Goal: Information Seeking & Learning: Learn about a topic

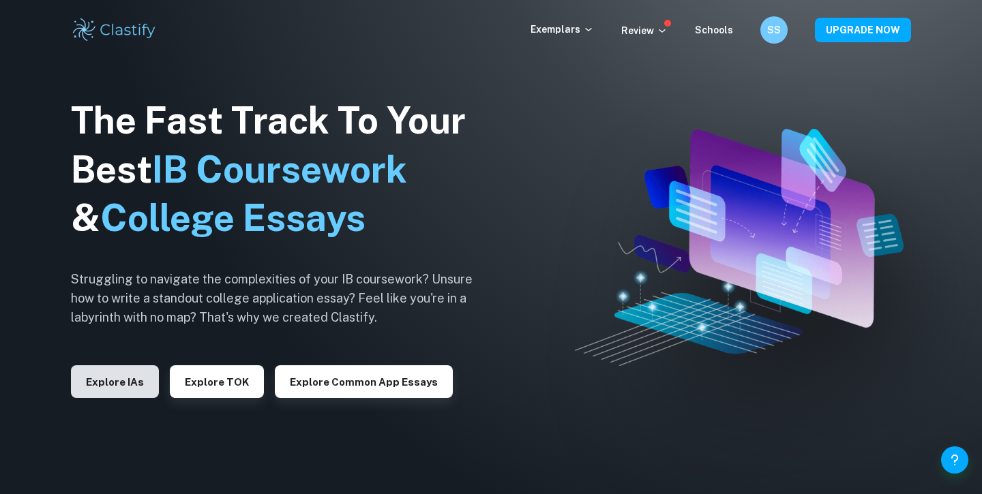
click at [96, 397] on button "Explore IAs" at bounding box center [115, 382] width 88 height 33
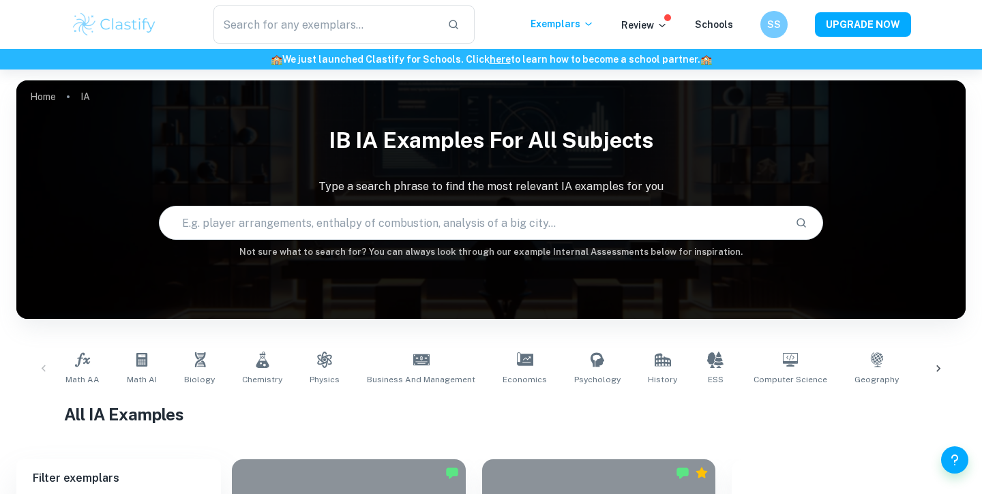
click at [943, 366] on icon at bounding box center [939, 369] width 14 height 14
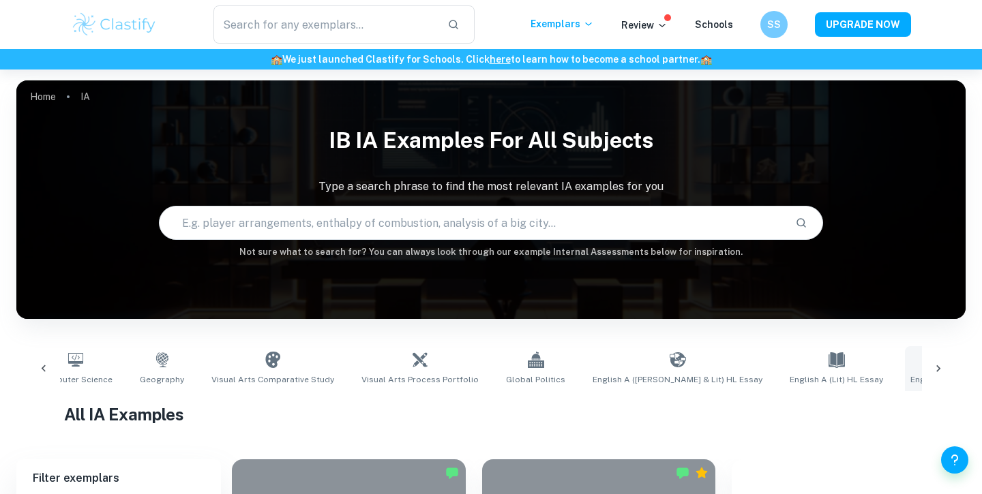
scroll to position [0, 767]
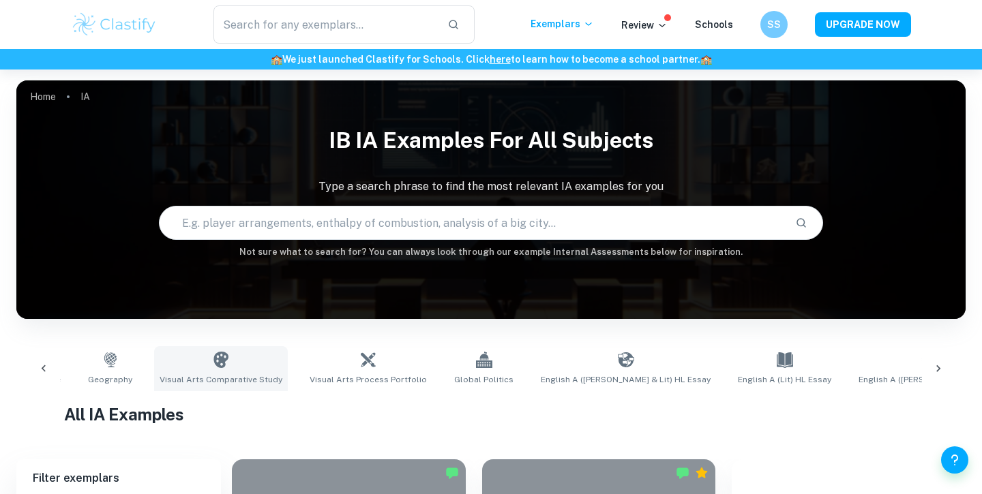
click at [213, 362] on icon at bounding box center [221, 360] width 16 height 16
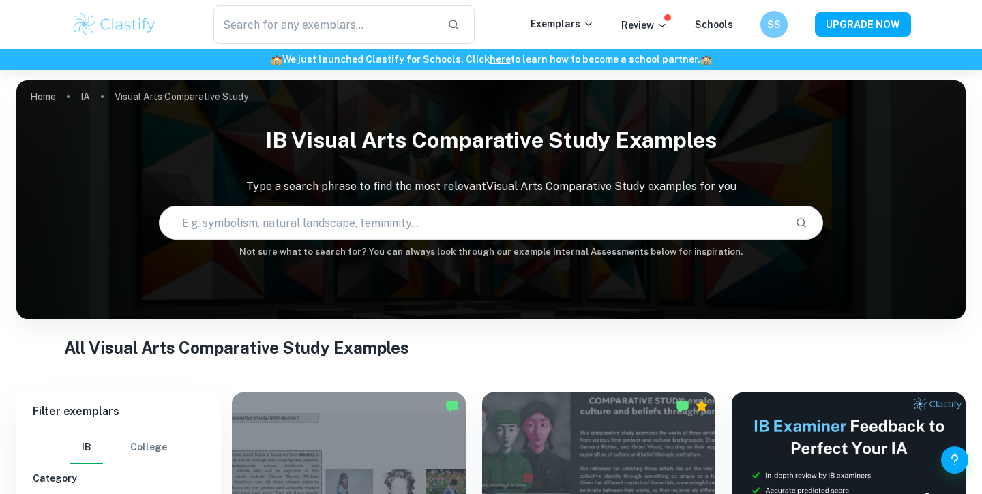
click at [430, 224] on input "text" at bounding box center [472, 223] width 625 height 38
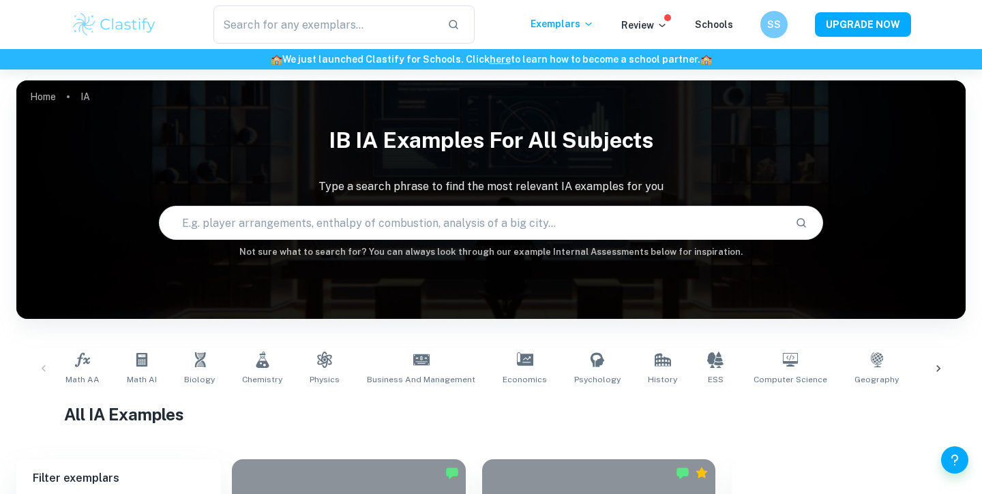
click at [935, 368] on icon at bounding box center [939, 369] width 14 height 14
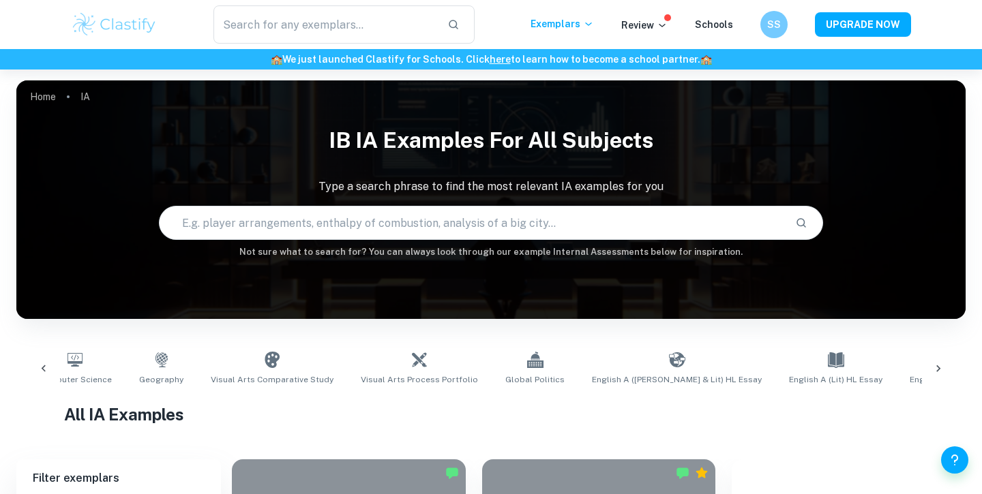
scroll to position [0, 767]
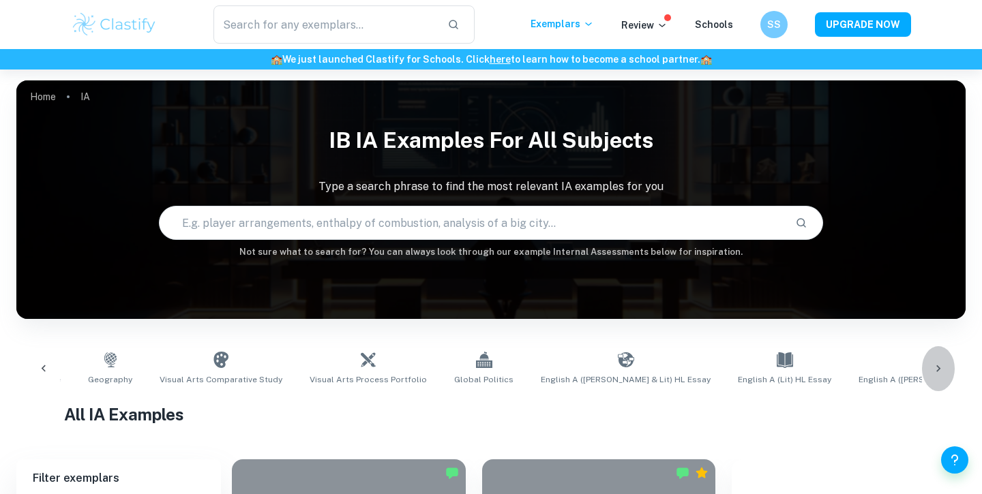
click at [934, 368] on icon at bounding box center [939, 369] width 14 height 14
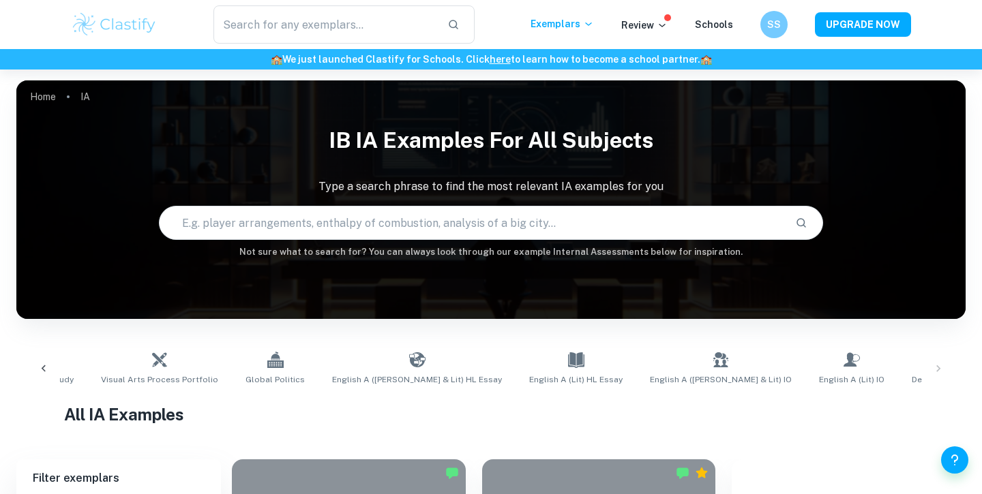
click at [53, 353] on div at bounding box center [43, 368] width 33 height 45
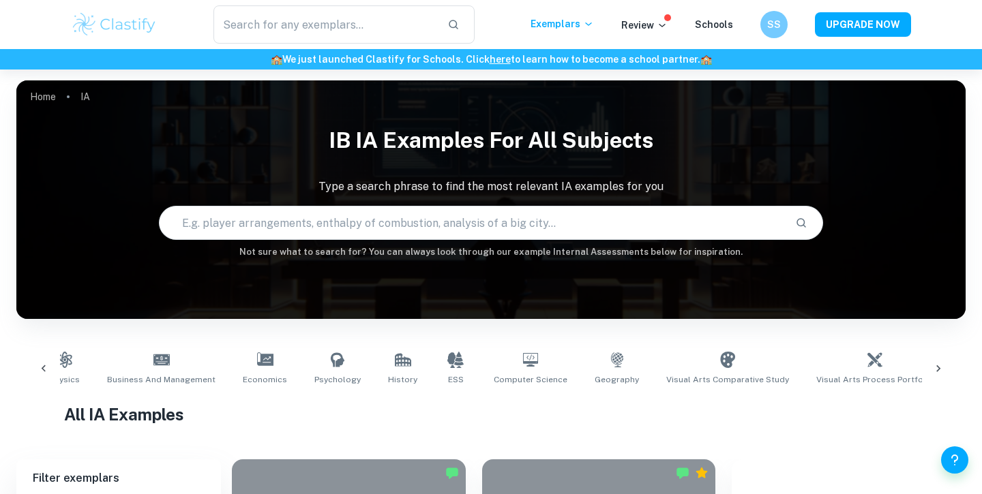
scroll to position [0, 209]
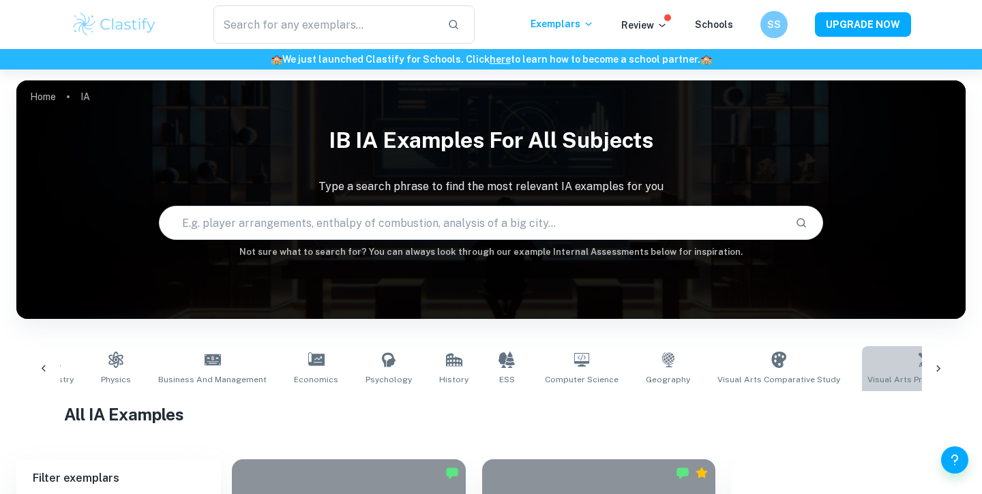
click at [870, 369] on link "Visual Arts Process Portfolio" at bounding box center [926, 368] width 128 height 45
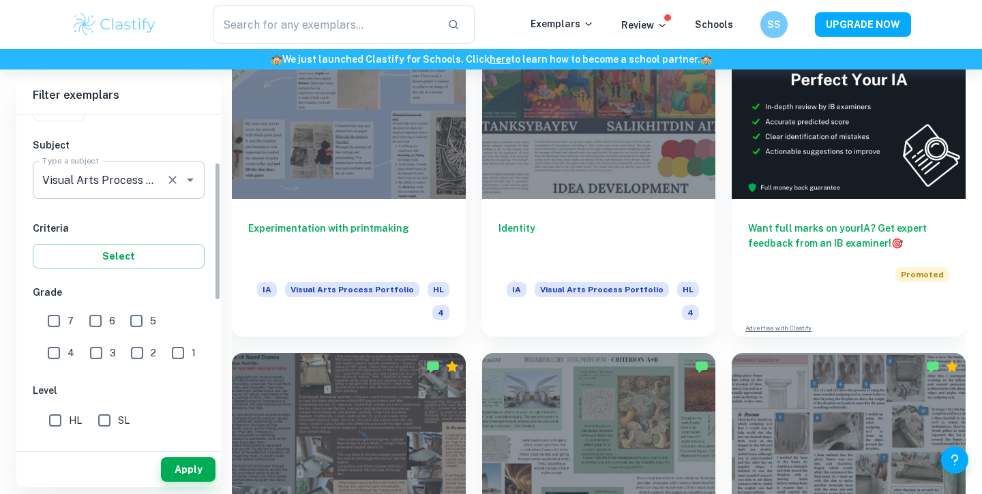
scroll to position [158, 0]
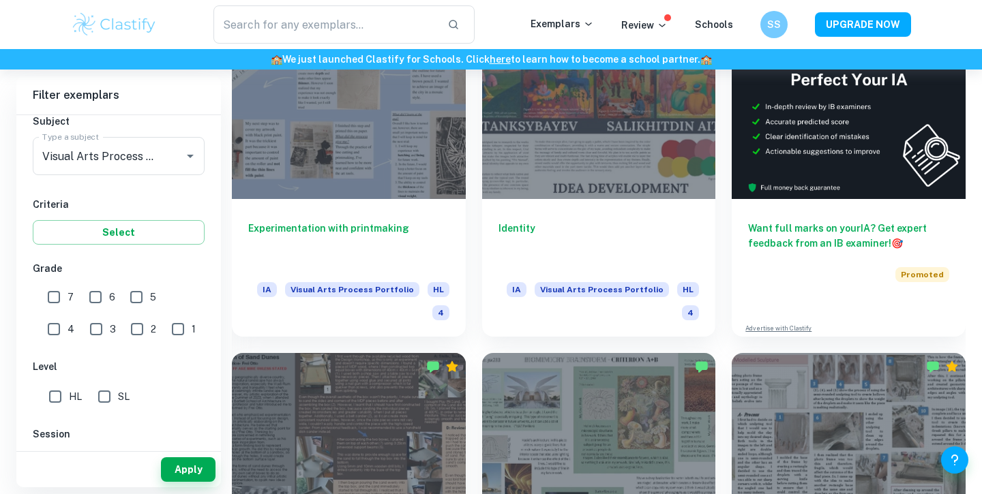
click at [46, 297] on input "7" at bounding box center [53, 297] width 27 height 27
checkbox input "true"
click at [192, 460] on button "Apply" at bounding box center [188, 470] width 55 height 25
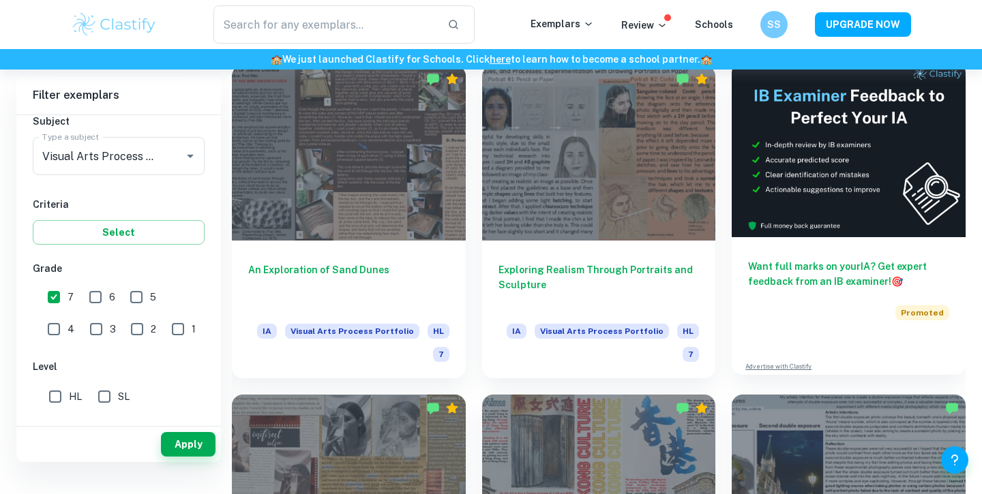
scroll to position [292, 0]
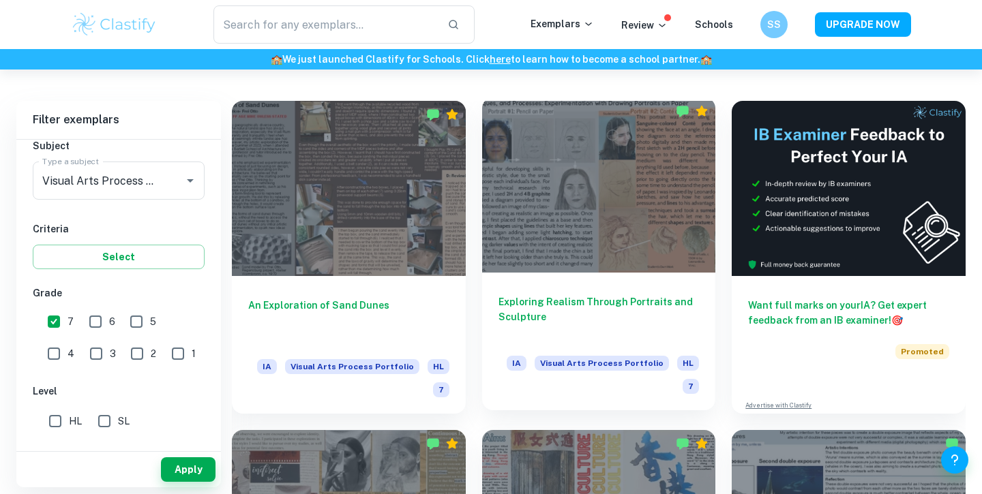
click at [630, 197] on div at bounding box center [599, 185] width 234 height 175
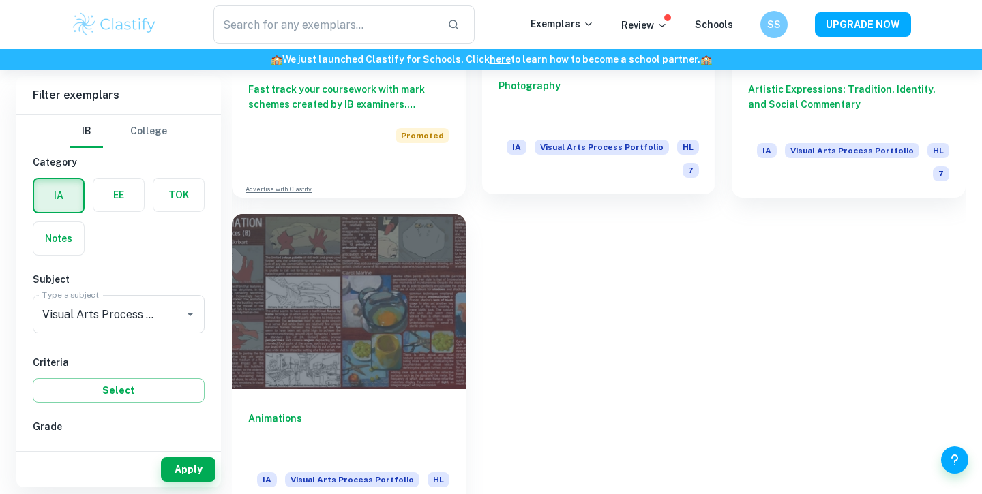
scroll to position [1200, 0]
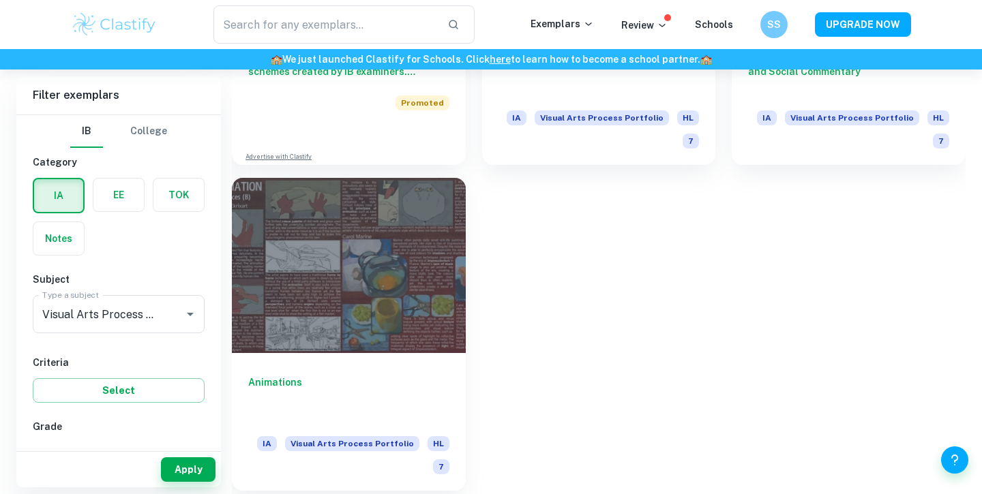
click at [382, 276] on div at bounding box center [349, 265] width 234 height 175
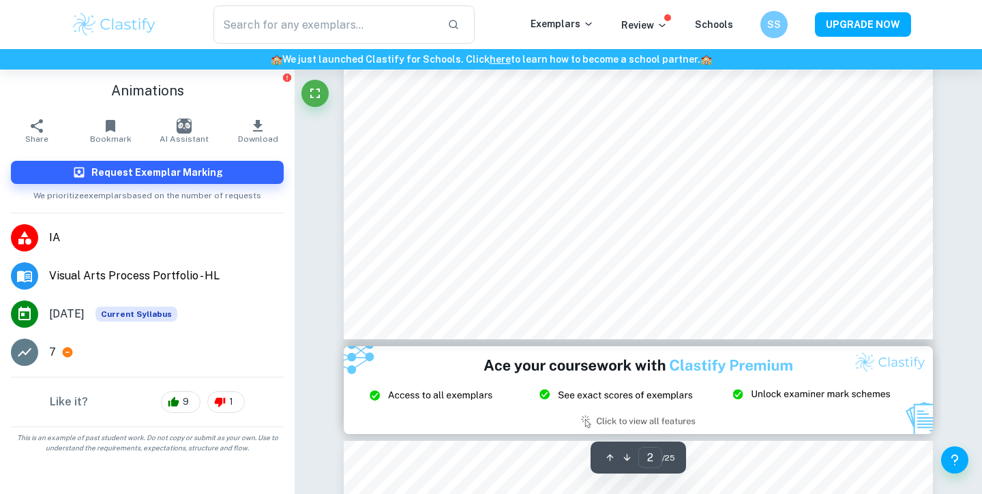
scroll to position [376, 0]
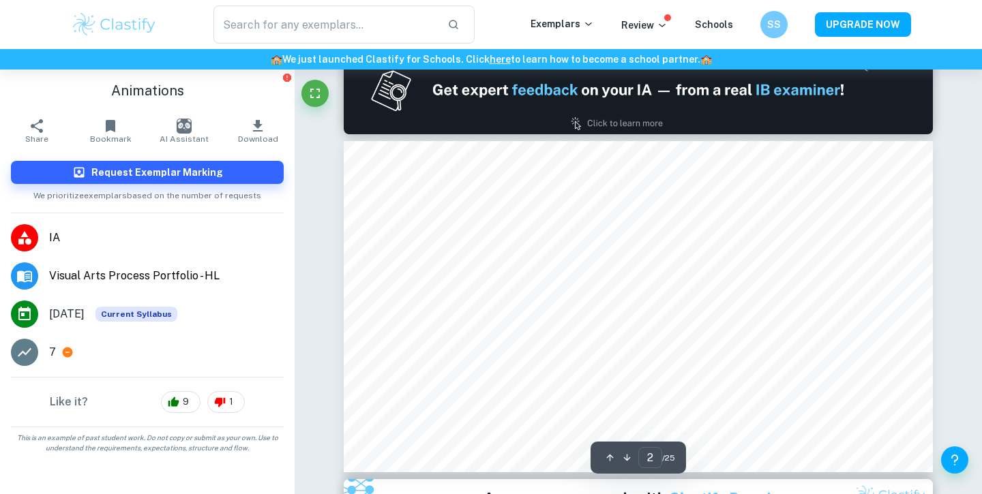
type input "1"
